Goal: Task Accomplishment & Management: Manage account settings

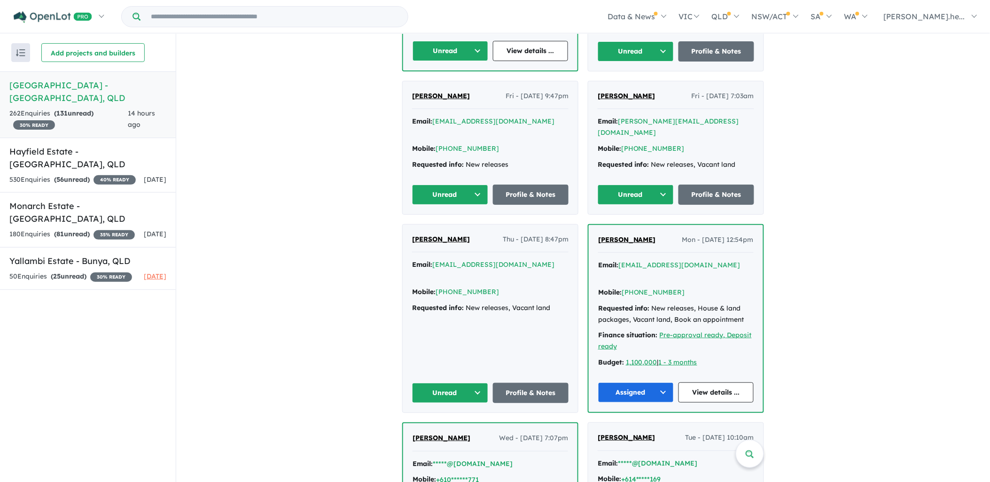
scroll to position [574, 0]
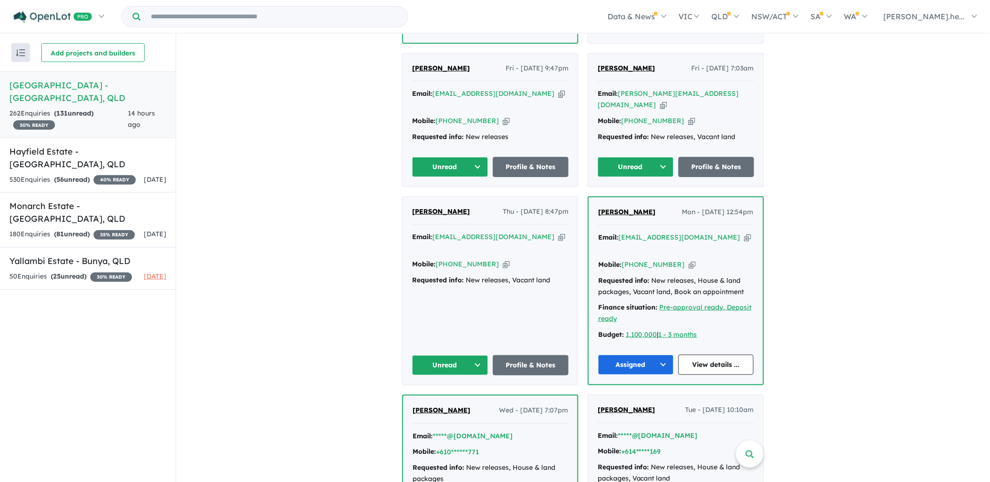
click at [456, 355] on button "Unread" at bounding box center [450, 365] width 76 height 20
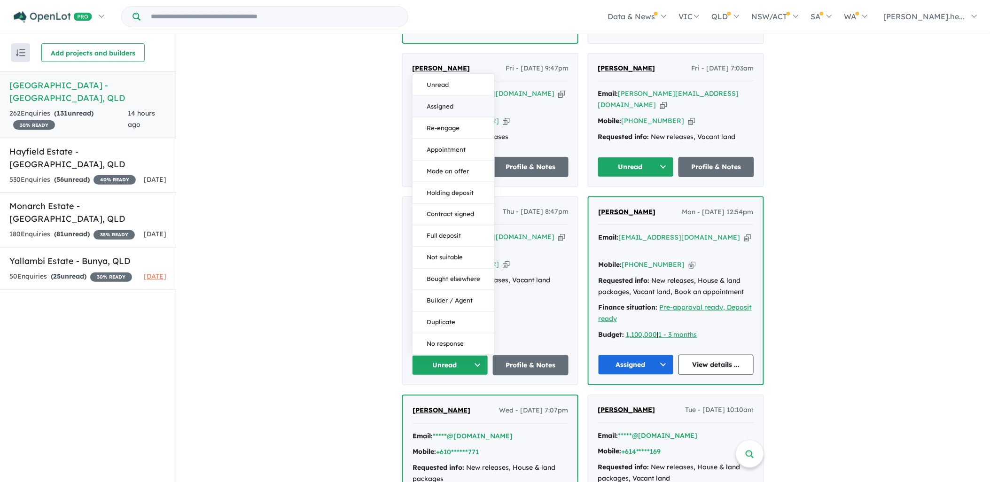
click at [435, 96] on button "Assigned" at bounding box center [454, 107] width 82 height 22
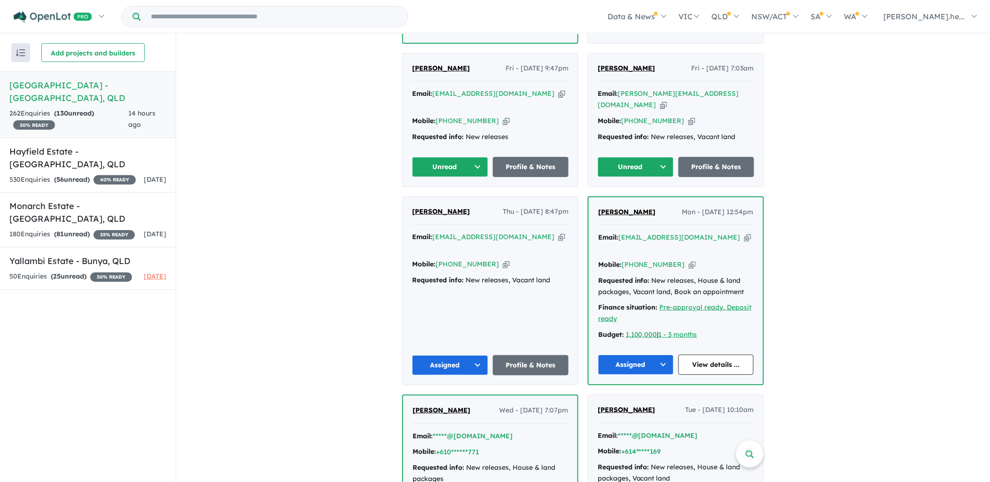
click at [628, 157] on button "Unread" at bounding box center [636, 167] width 76 height 20
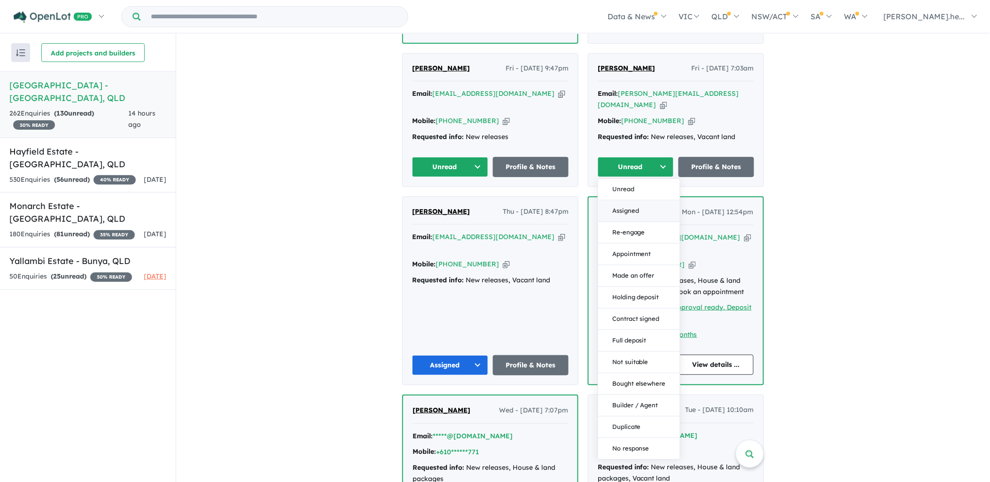
click at [636, 200] on button "Assigned" at bounding box center [639, 211] width 82 height 22
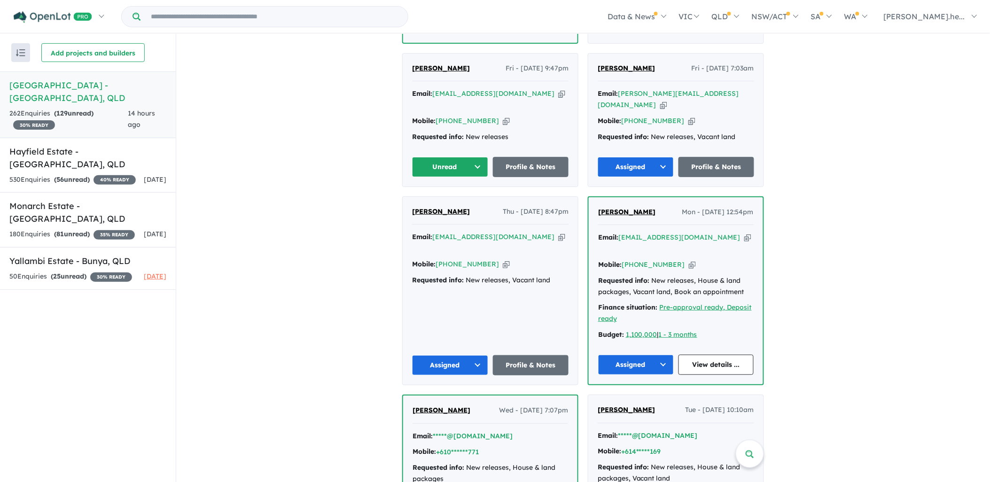
click at [471, 157] on button "Unread" at bounding box center [450, 167] width 76 height 20
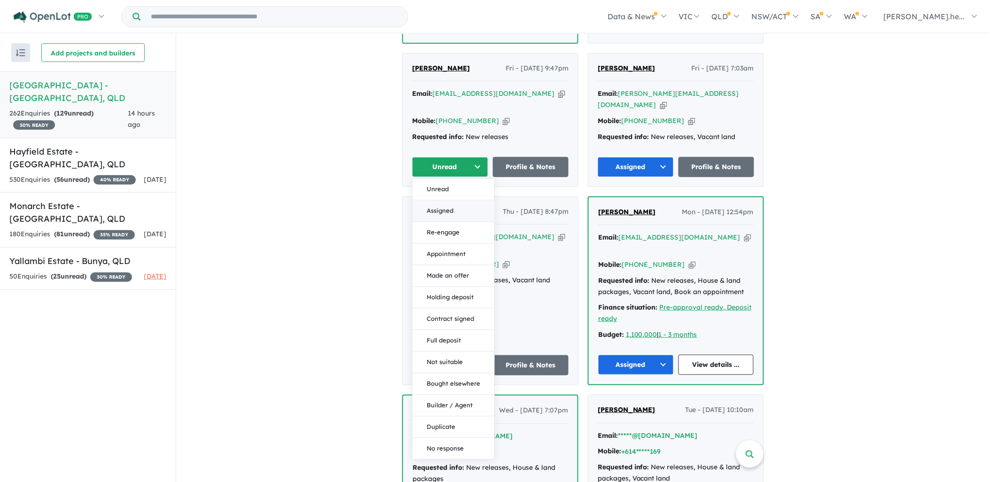
click at [460, 200] on button "Assigned" at bounding box center [454, 211] width 82 height 22
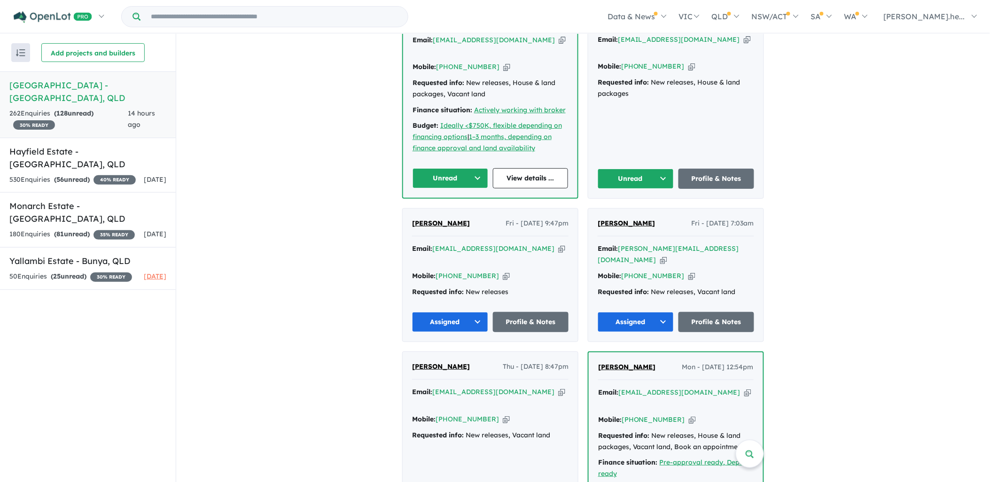
scroll to position [417, 0]
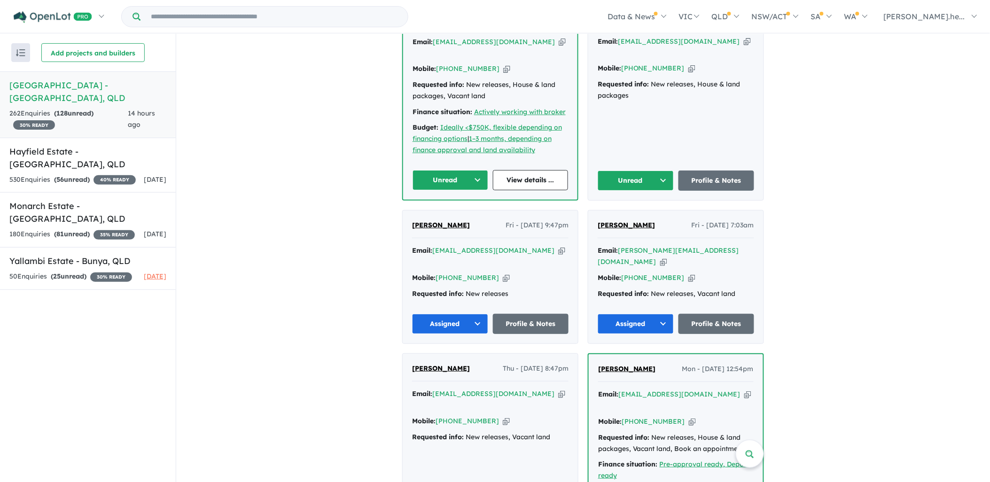
click at [471, 170] on button "Unread" at bounding box center [451, 180] width 76 height 20
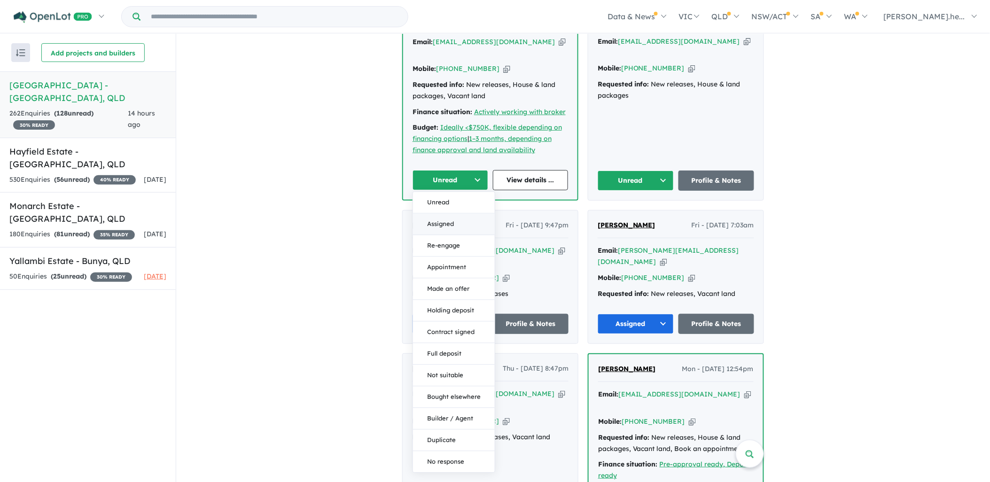
click at [460, 213] on button "Assigned" at bounding box center [454, 224] width 82 height 22
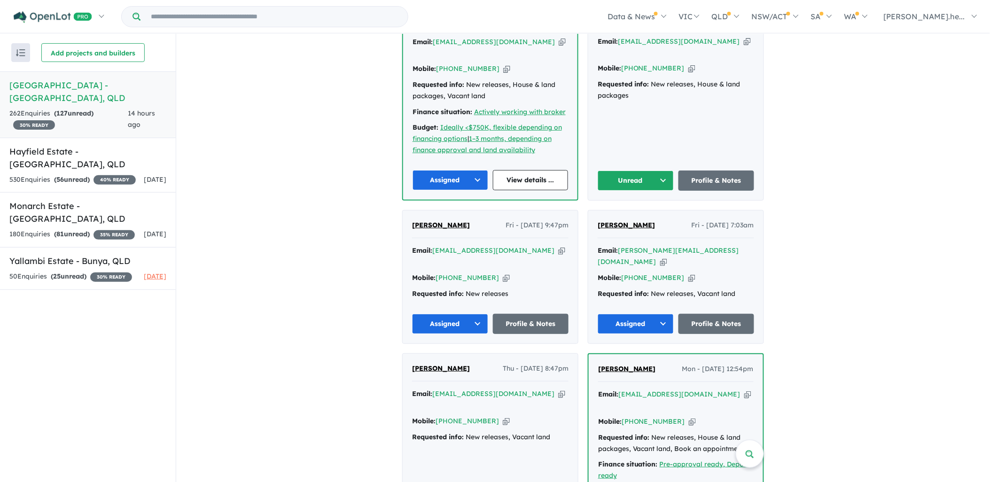
click at [599, 171] on button "Unread" at bounding box center [636, 181] width 76 height 20
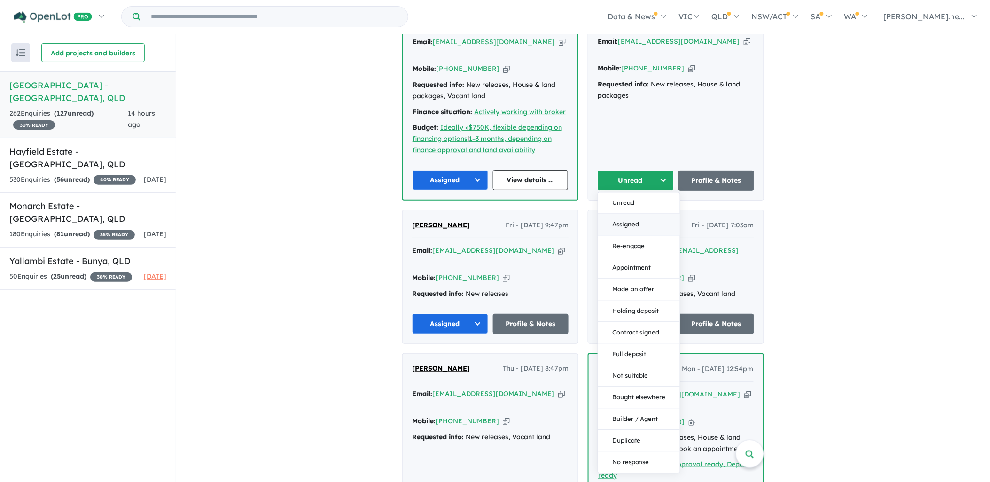
click at [614, 214] on button "Assigned" at bounding box center [639, 225] width 82 height 22
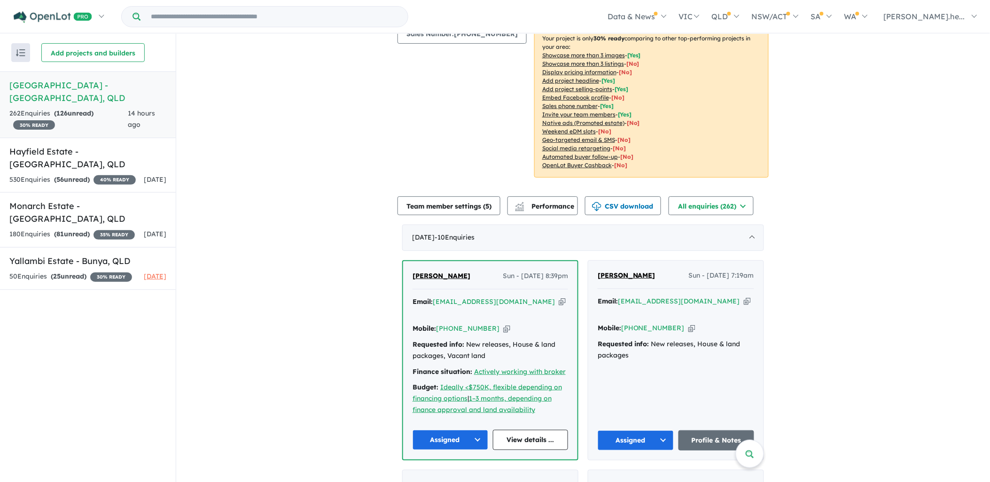
scroll to position [156, 0]
click at [120, 174] on div "530 Enquir ies ( 56 unread) 40 % READY" at bounding box center [72, 179] width 126 height 11
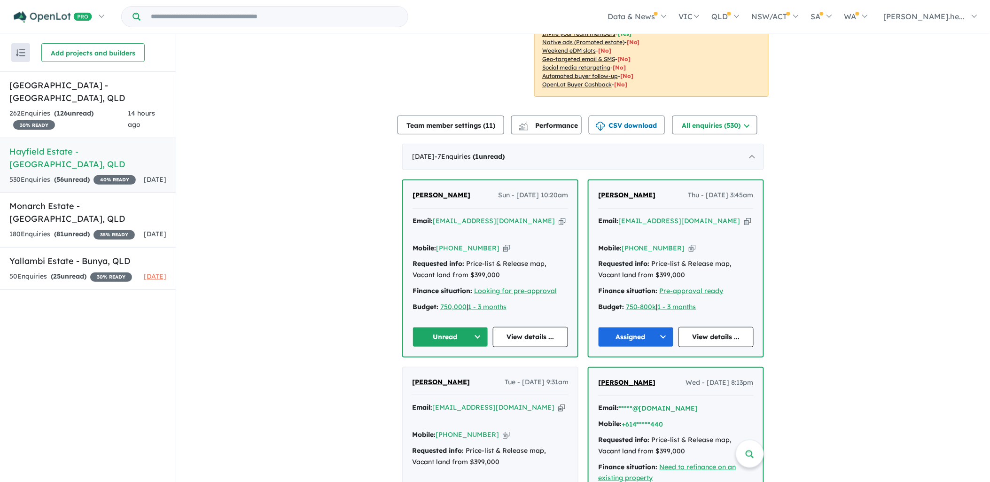
scroll to position [268, 0]
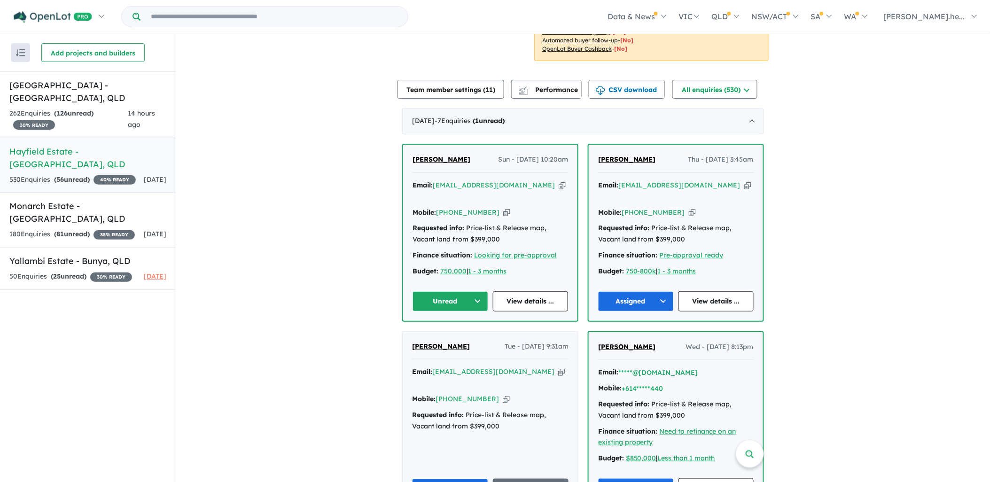
click at [468, 291] on button "Unread" at bounding box center [451, 301] width 76 height 20
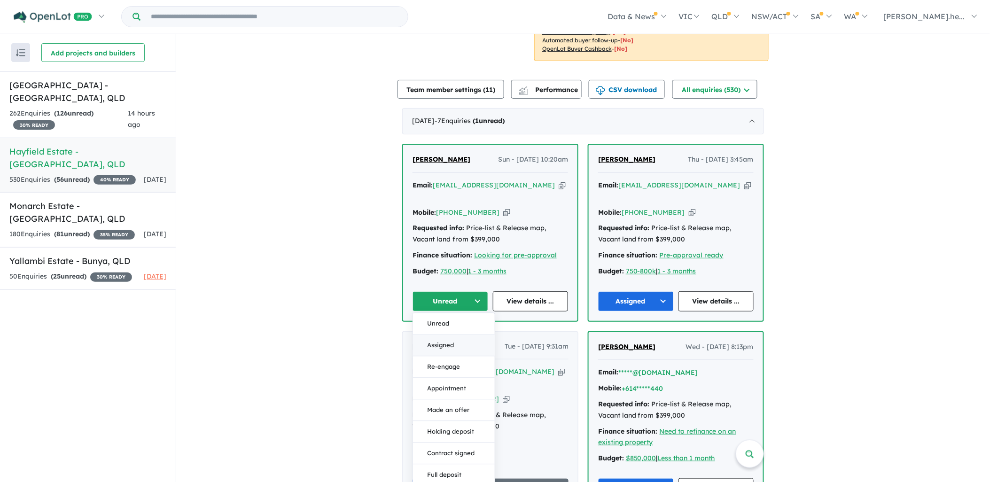
click at [463, 335] on button "Assigned" at bounding box center [454, 346] width 82 height 22
